Goal: Task Accomplishment & Management: Complete application form

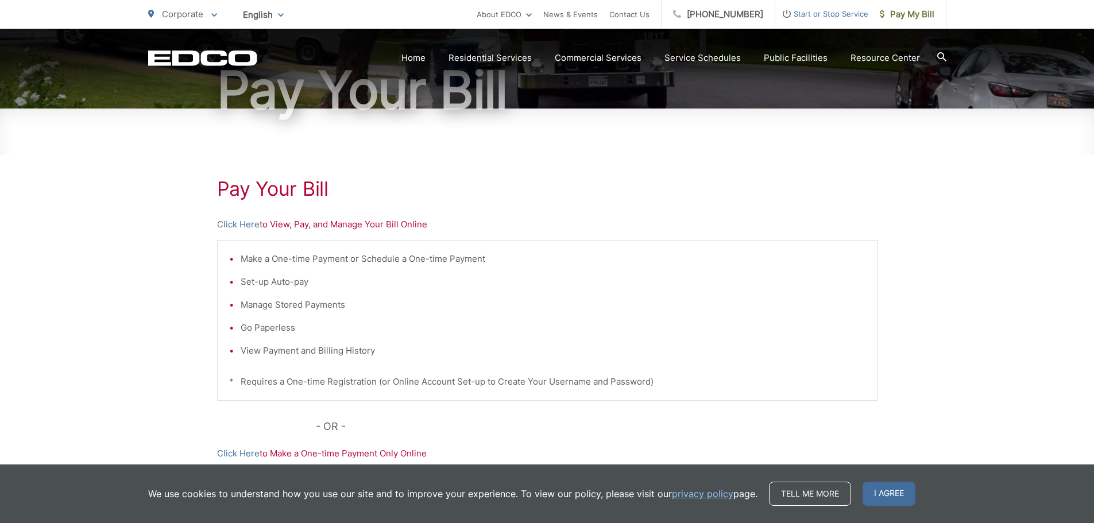
scroll to position [115, 0]
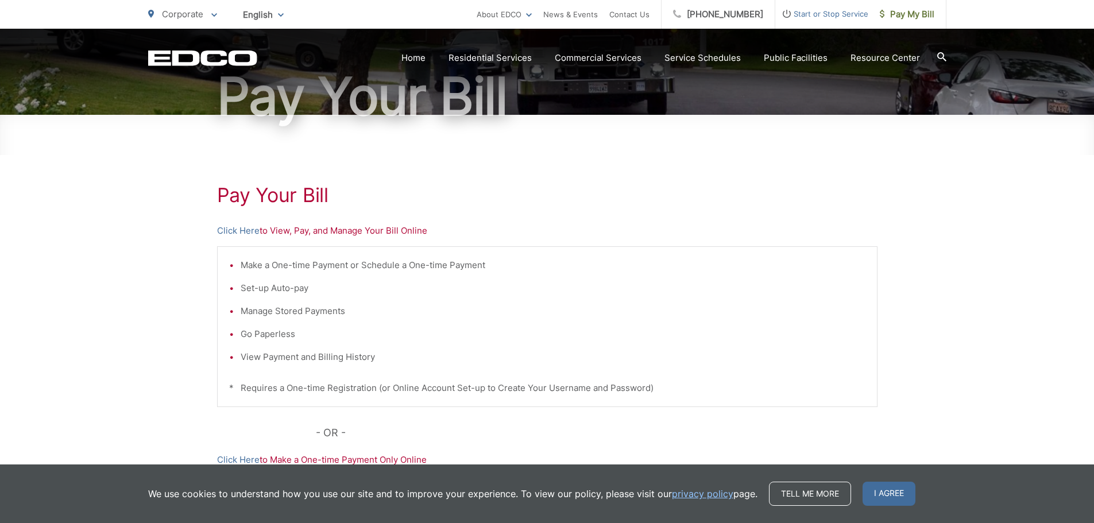
click at [329, 234] on p "Click Here to View, Pay, and Manage Your Bill Online" at bounding box center [547, 231] width 660 height 14
click at [274, 296] on ul "Make a One-time Payment or Schedule a One-time Payment Set-up Auto-pay Manage S…" at bounding box center [547, 311] width 636 height 106
click at [288, 380] on div "Make a One-time Payment or Schedule a One-time Payment Set-up Auto-pay Manage S…" at bounding box center [547, 326] width 660 height 161
click at [235, 230] on link "Click Here" at bounding box center [238, 231] width 42 height 14
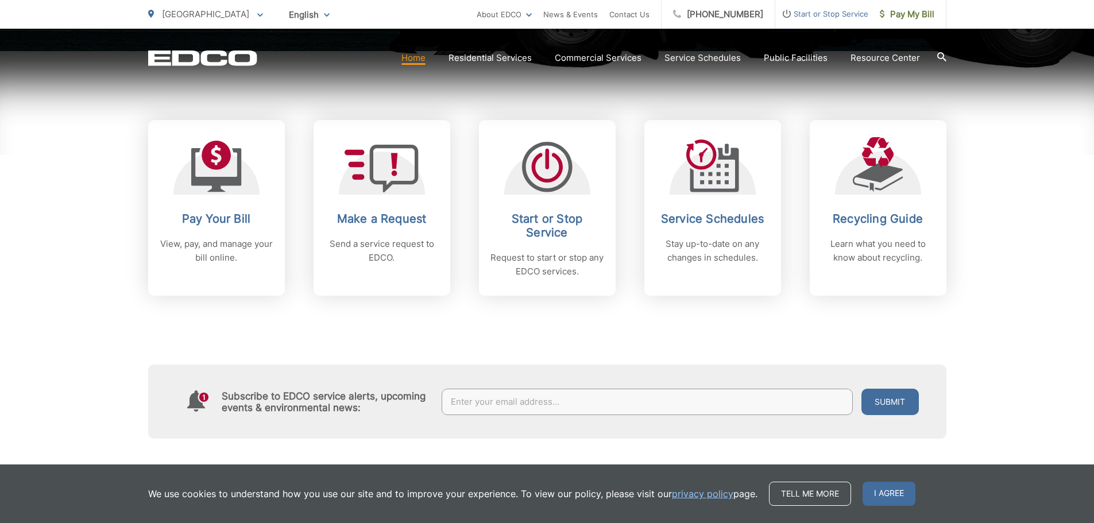
scroll to position [459, 0]
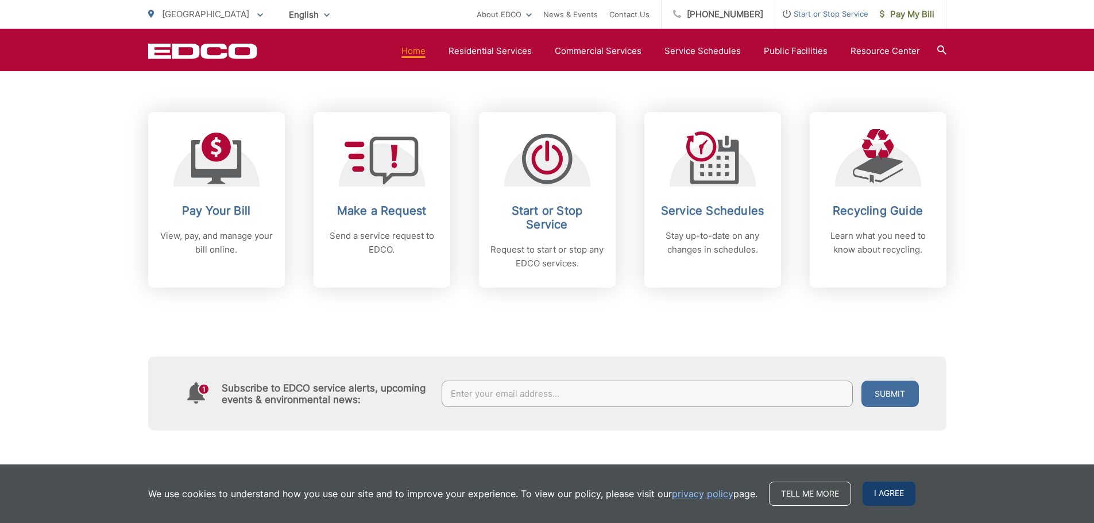
click at [880, 497] on span "I agree" at bounding box center [888, 494] width 53 height 24
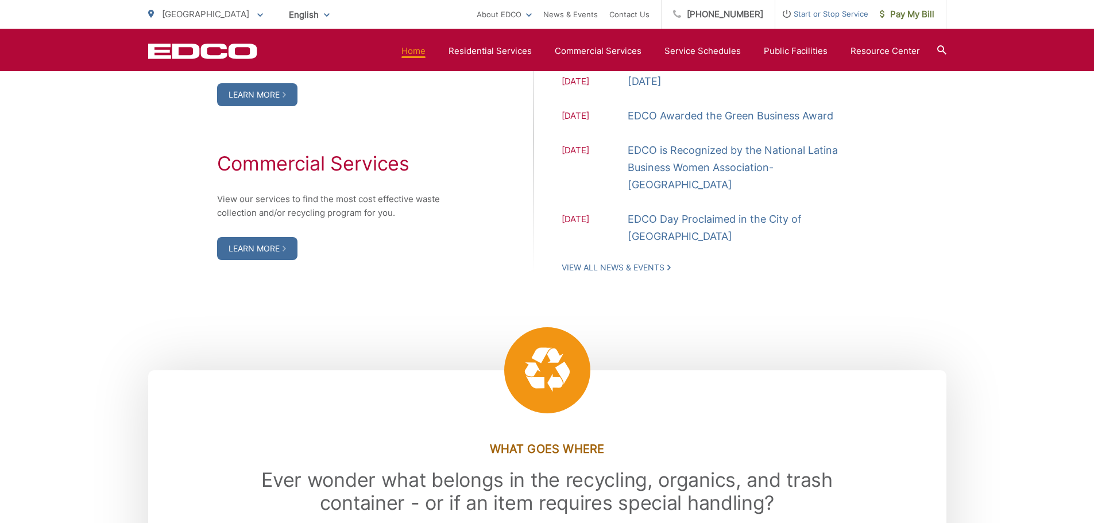
scroll to position [1378, 0]
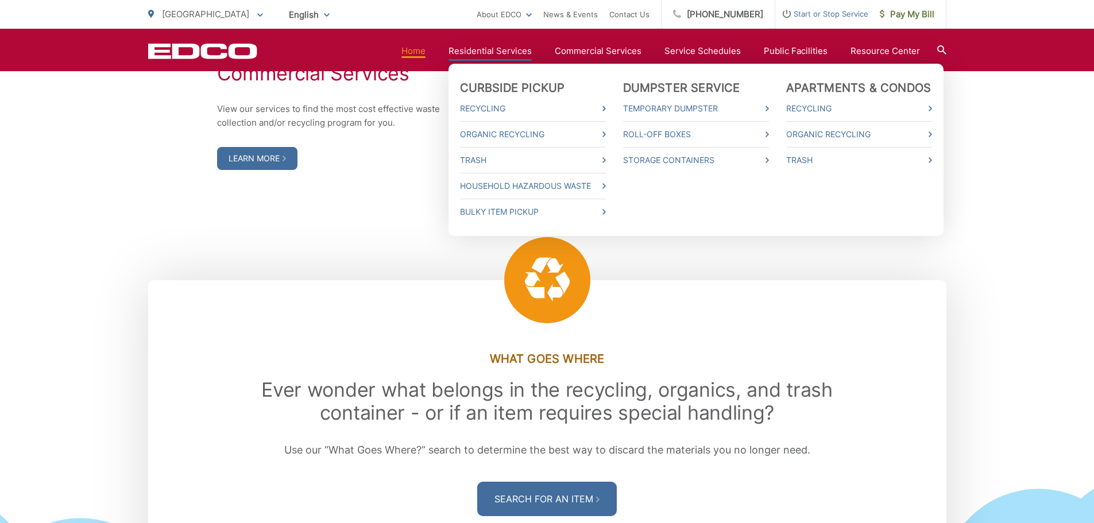
click at [514, 49] on link "Residential Services" at bounding box center [489, 51] width 83 height 14
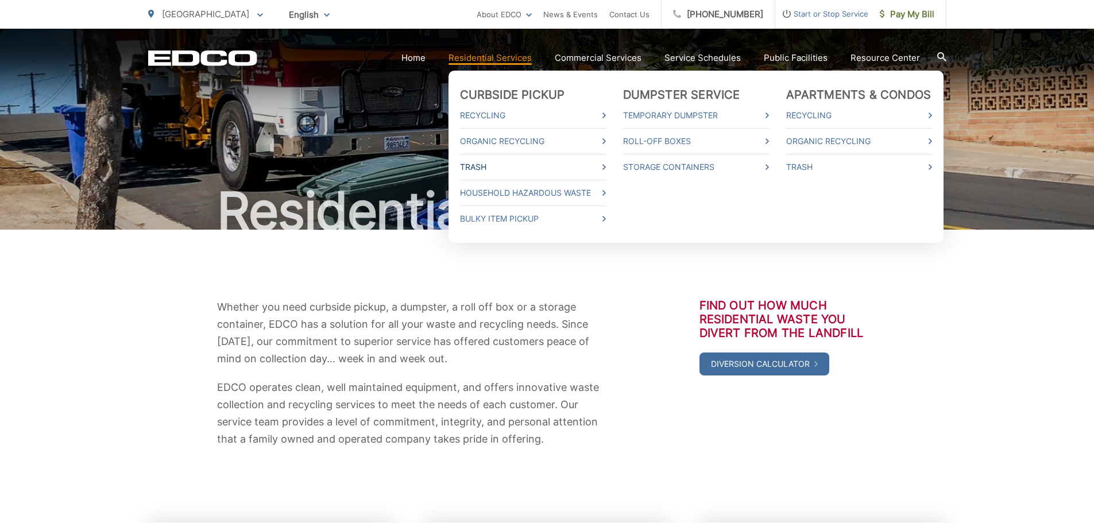
click at [606, 168] on icon at bounding box center [603, 167] width 3 height 6
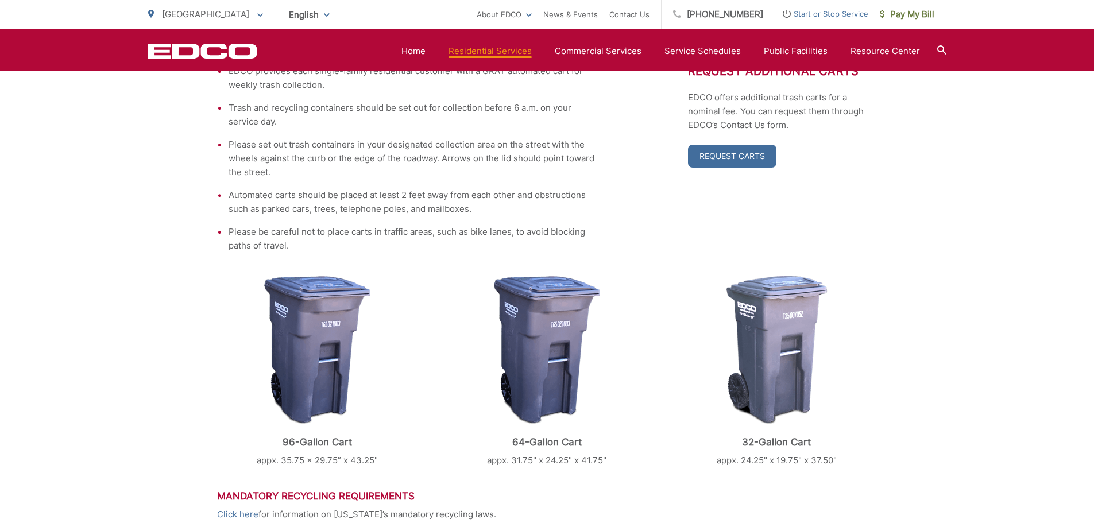
scroll to position [287, 0]
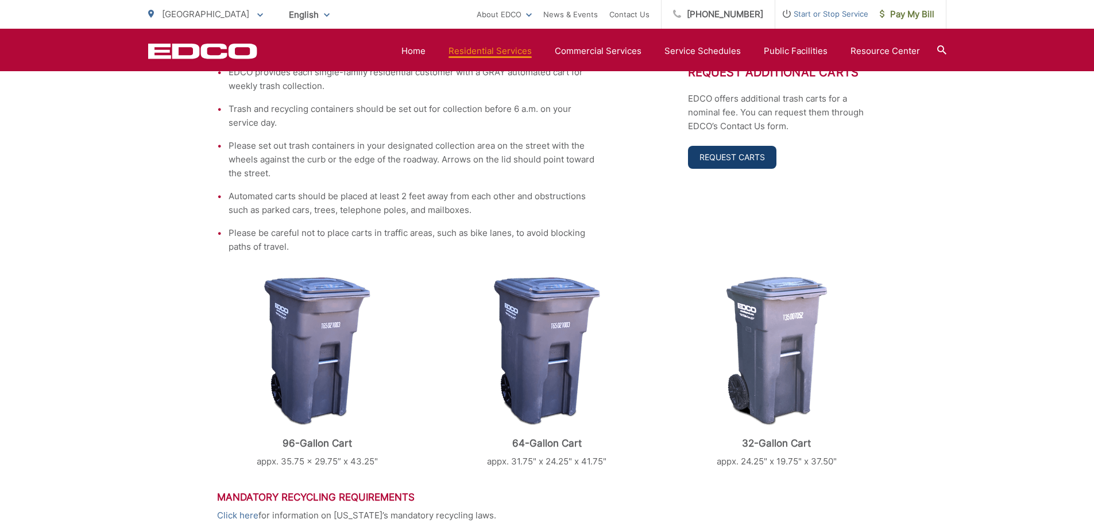
click at [738, 161] on link "Request Carts" at bounding box center [732, 157] width 88 height 23
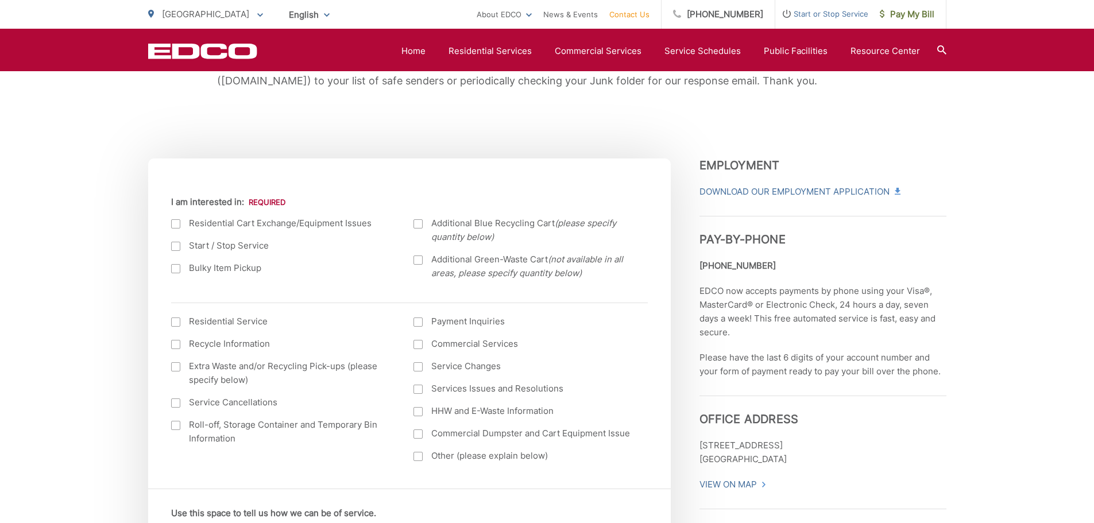
scroll to position [344, 0]
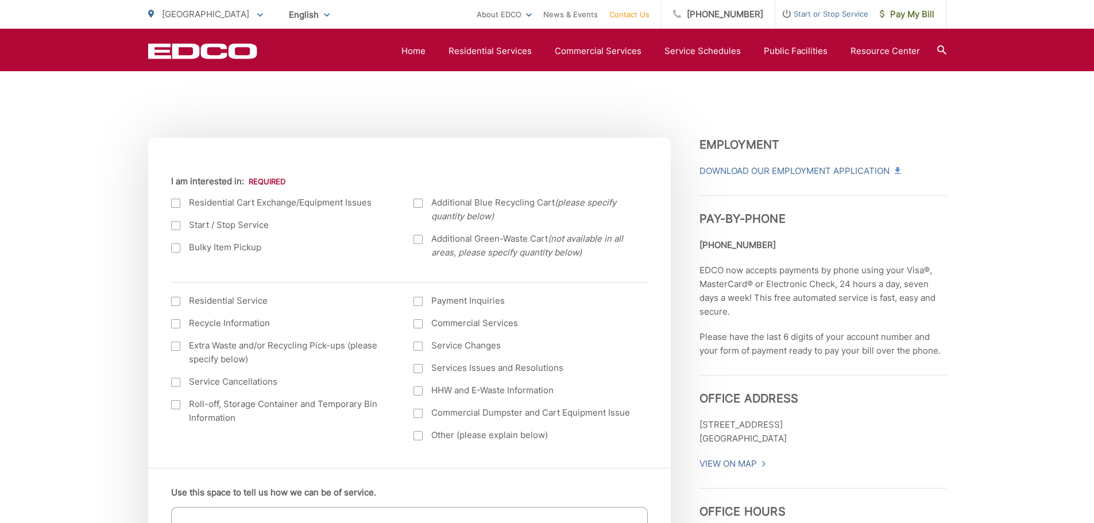
click at [294, 293] on li "I am interested in: (continued) * Residential Service Recycle Information Extra…" at bounding box center [409, 366] width 476 height 169
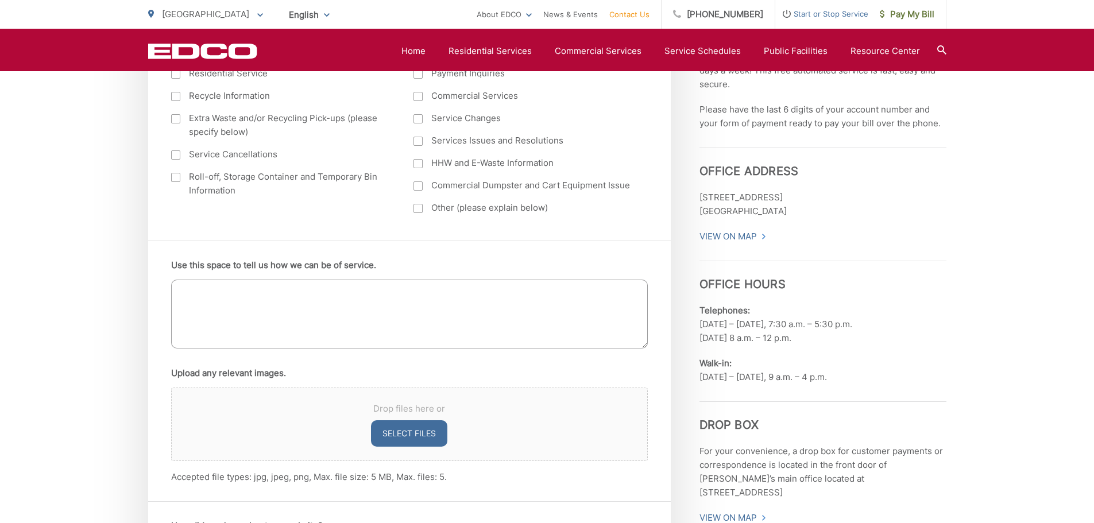
scroll to position [574, 0]
